Goal: Navigation & Orientation: Find specific page/section

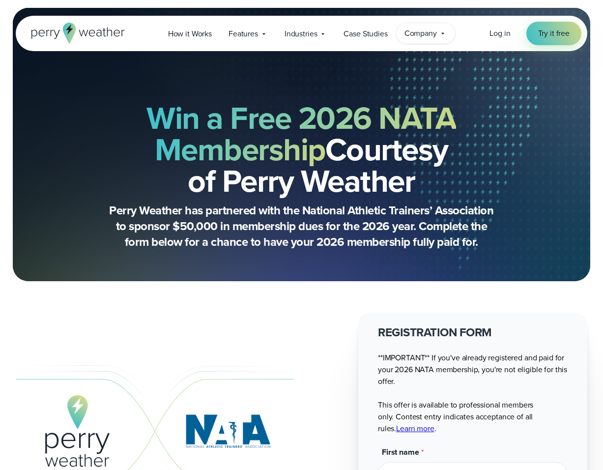
click at [422, 28] on span "Company" at bounding box center [421, 34] width 32 height 12
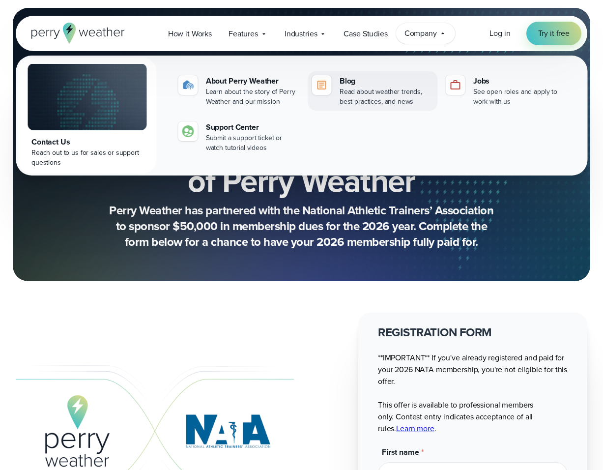
click at [376, 93] on div "Read about weather trends, best practices, and news" at bounding box center [387, 97] width 94 height 20
